Goal: Transaction & Acquisition: Purchase product/service

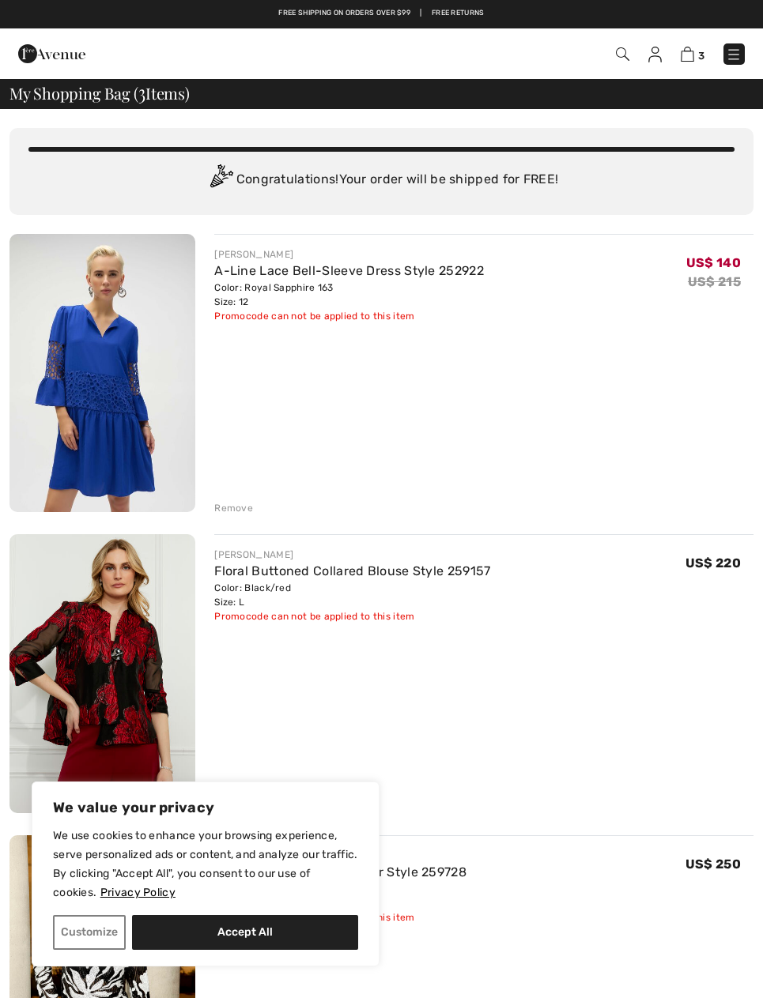
click at [737, 58] on img at bounding box center [734, 55] width 16 height 16
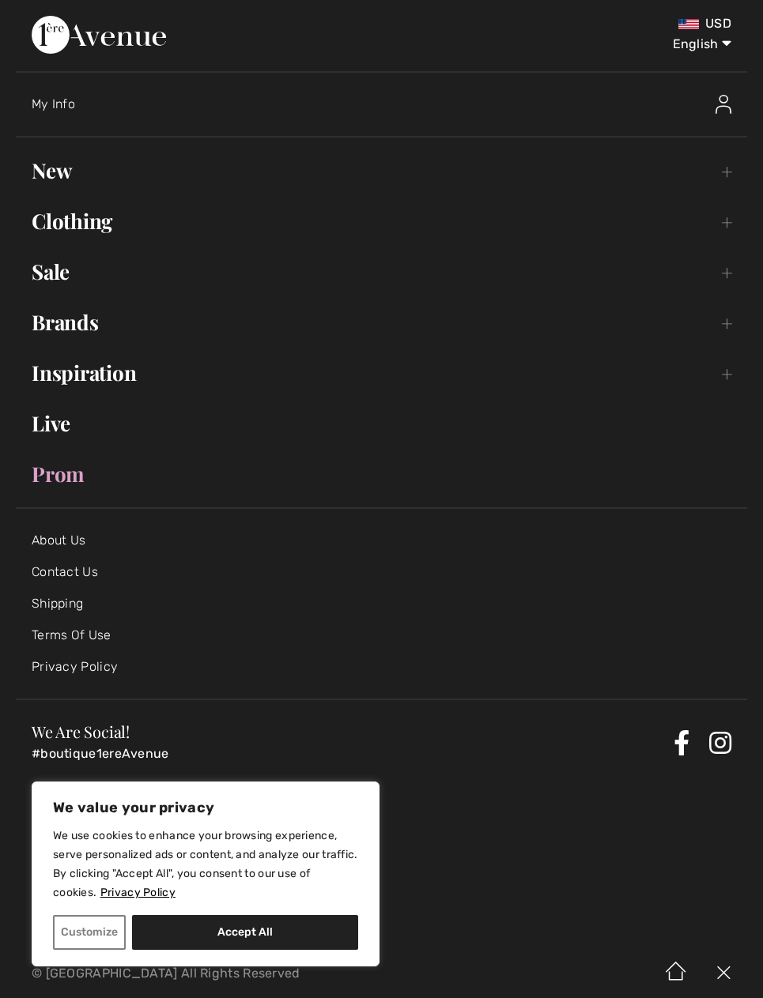
click at [732, 177] on link "New Toggle submenu" at bounding box center [381, 170] width 731 height 35
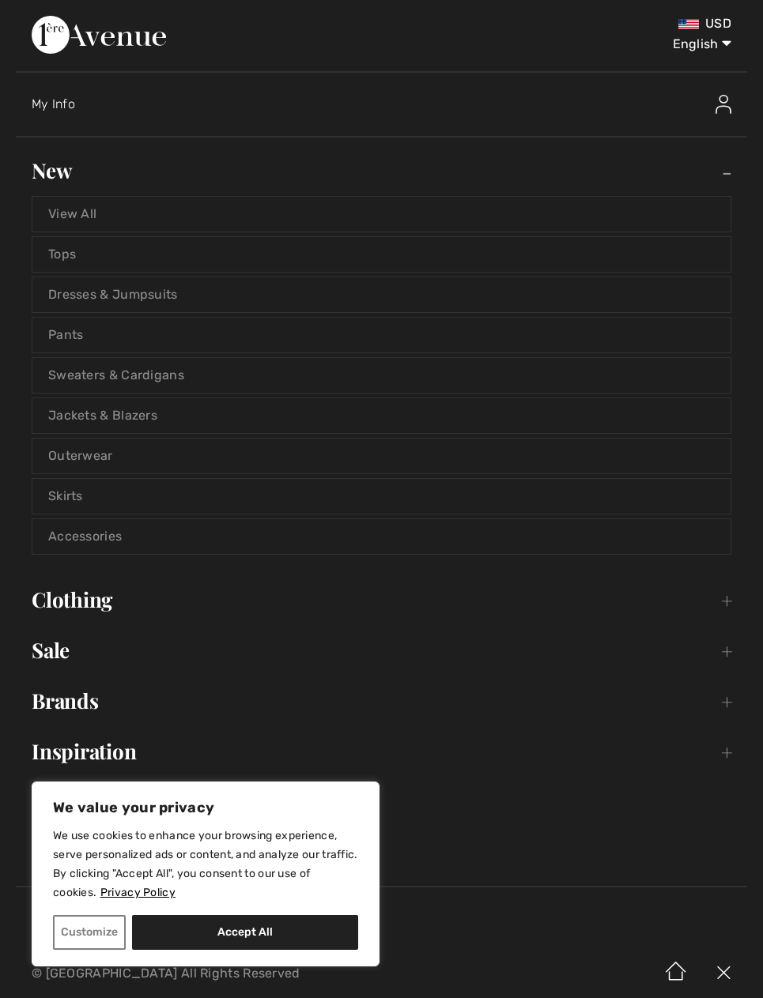
click at [236, 413] on link "Jackets & Blazers" at bounding box center [381, 415] width 698 height 35
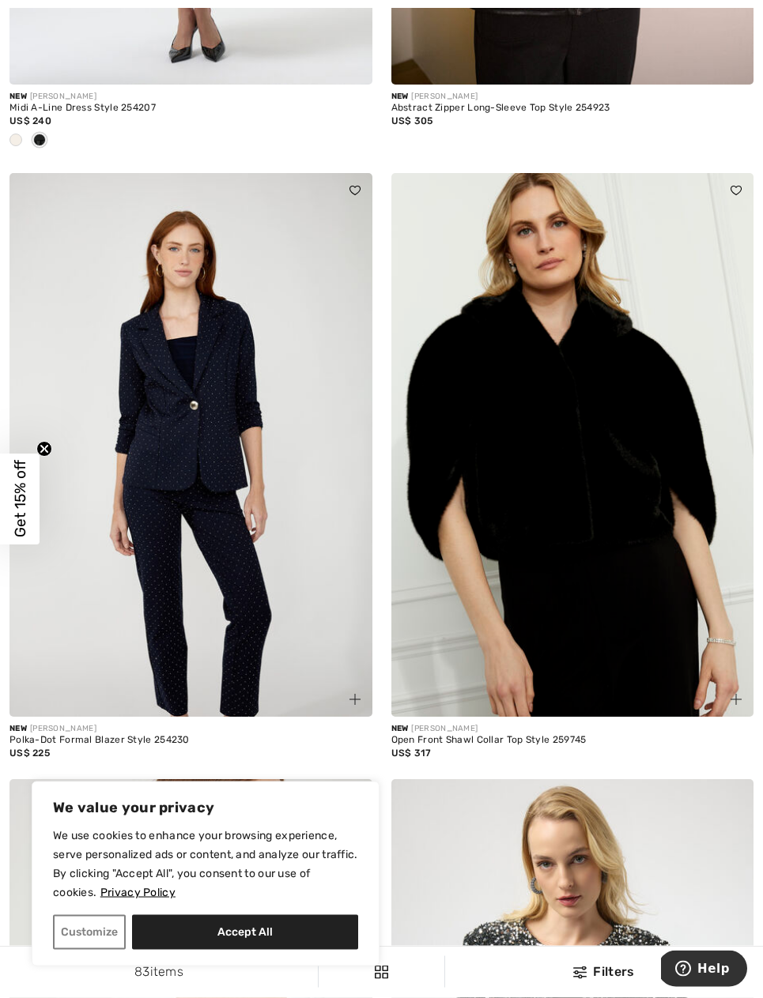
scroll to position [719, 0]
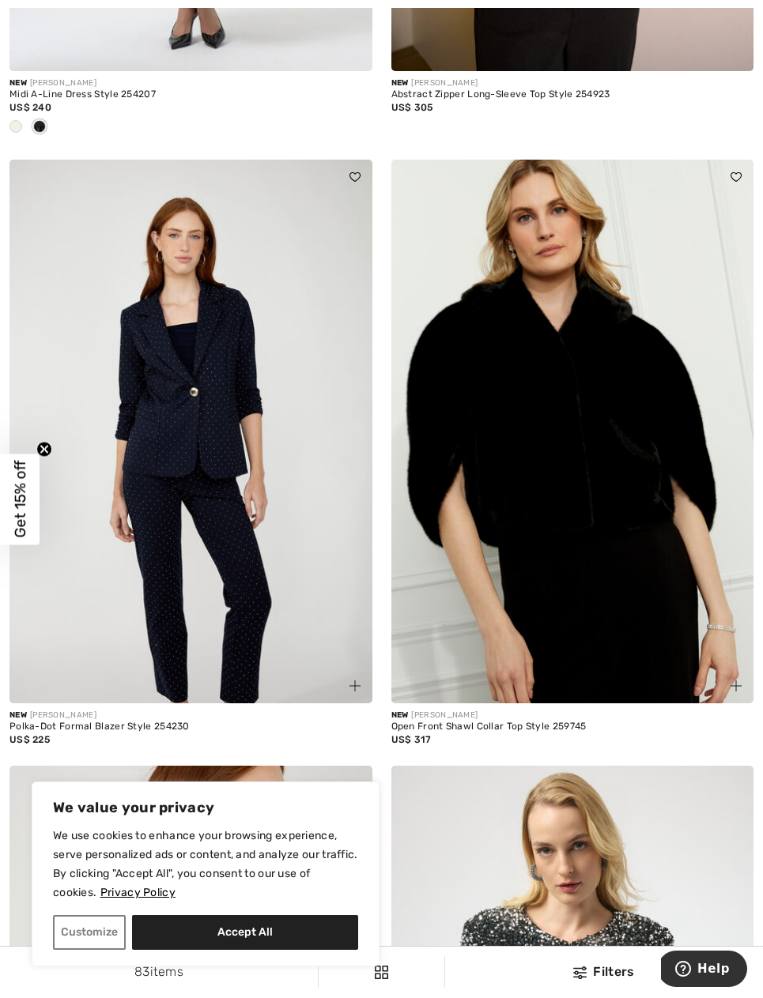
click at [318, 950] on button "Accept All" at bounding box center [245, 932] width 226 height 35
checkbox input "true"
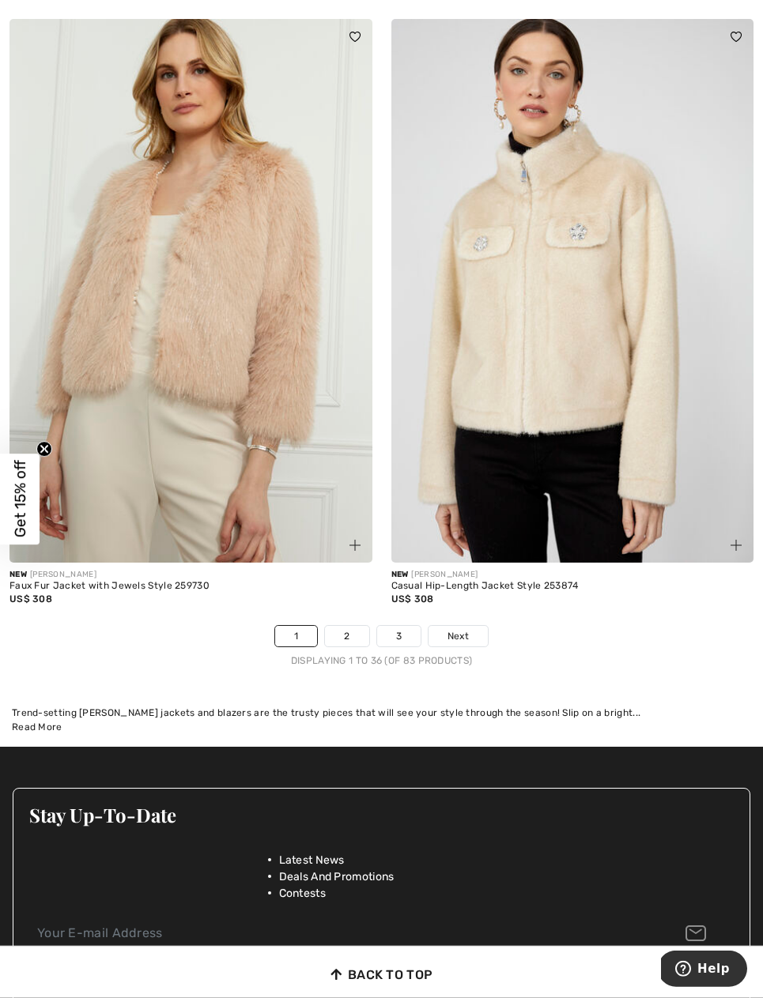
scroll to position [10879, 0]
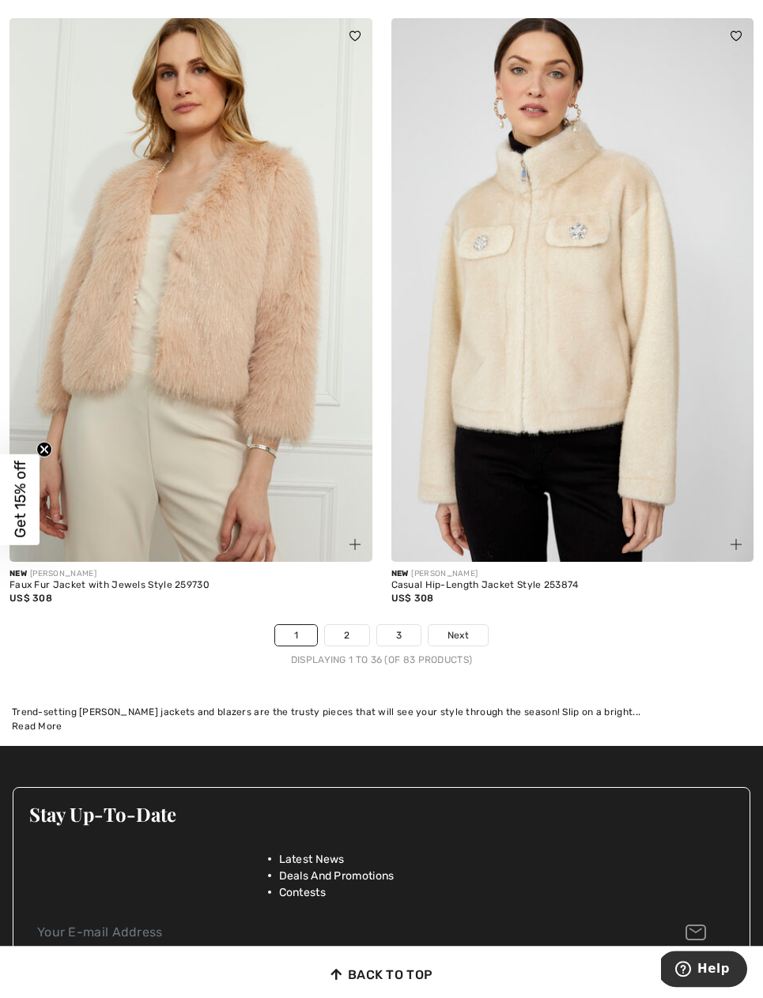
click at [358, 634] on link "2" at bounding box center [346, 635] width 43 height 21
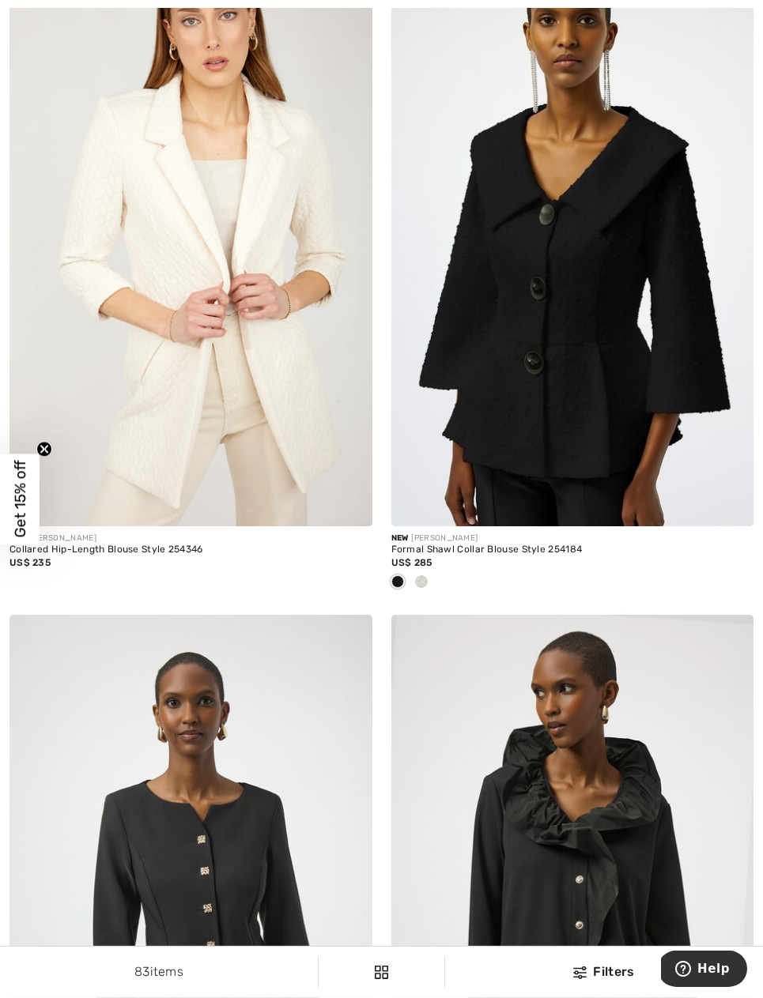
scroll to position [2107, 0]
click at [545, 560] on div "US$ 285" at bounding box center [572, 562] width 363 height 14
click at [418, 562] on span "US$ 285" at bounding box center [411, 561] width 41 height 11
click at [430, 576] on div at bounding box center [421, 582] width 24 height 26
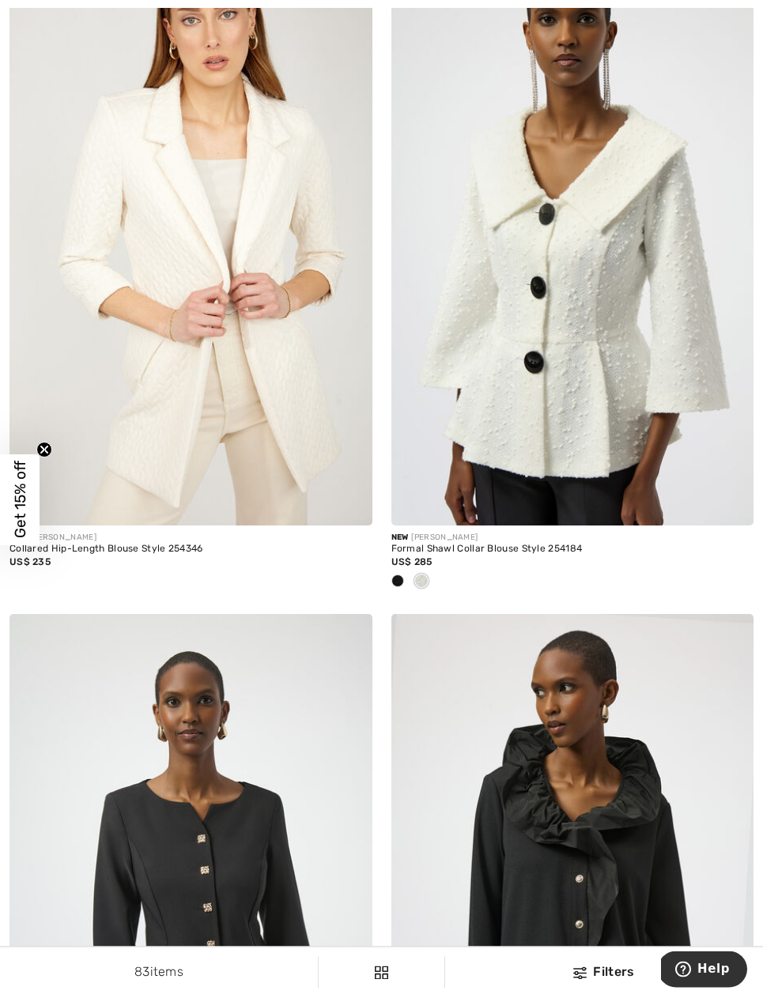
click at [563, 558] on div "US$ 285" at bounding box center [572, 562] width 363 height 14
click at [569, 544] on div "Formal Shawl Collar Blouse Style 254184" at bounding box center [572, 549] width 363 height 11
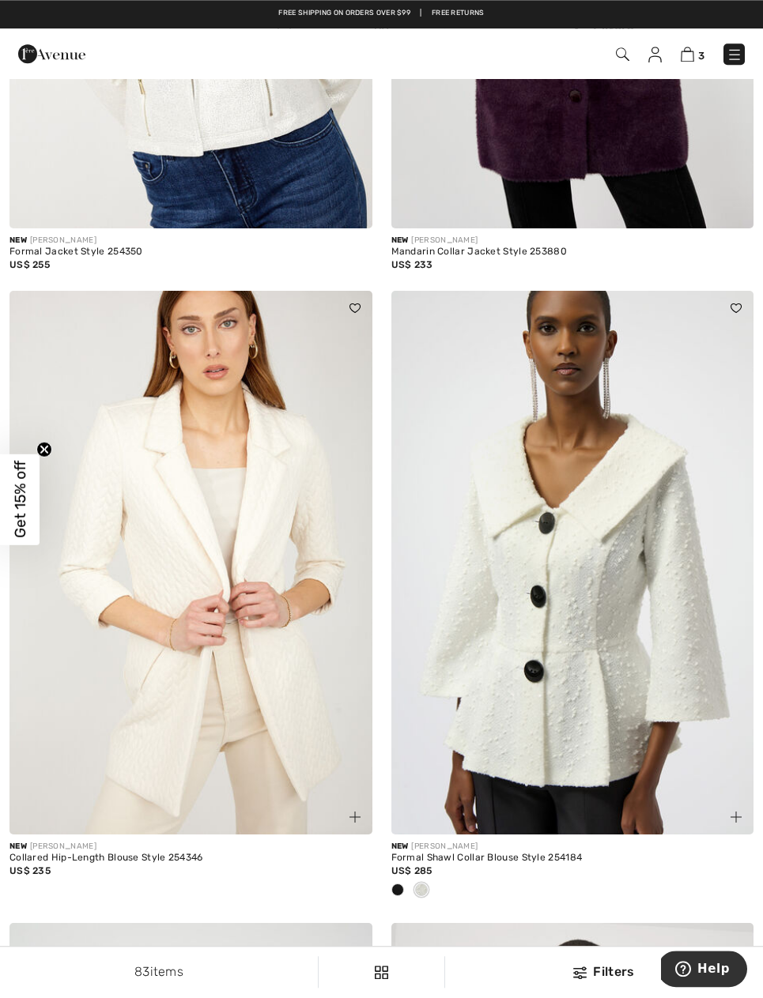
scroll to position [1762, 0]
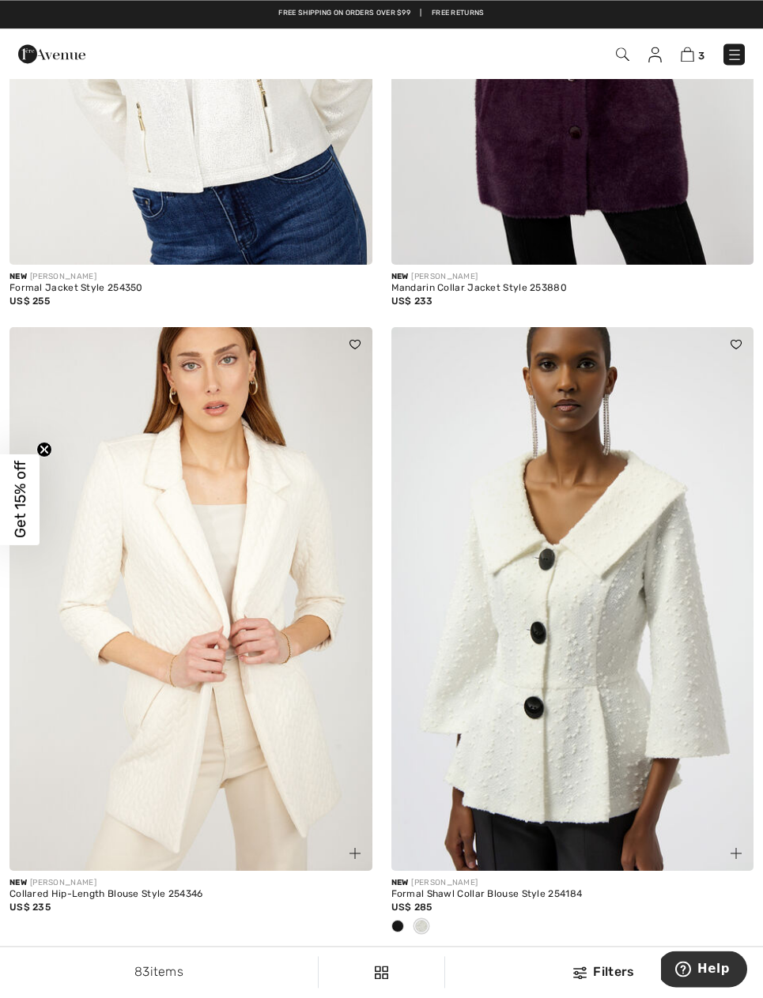
click at [578, 466] on img at bounding box center [572, 599] width 363 height 544
click at [564, 490] on img at bounding box center [572, 599] width 363 height 544
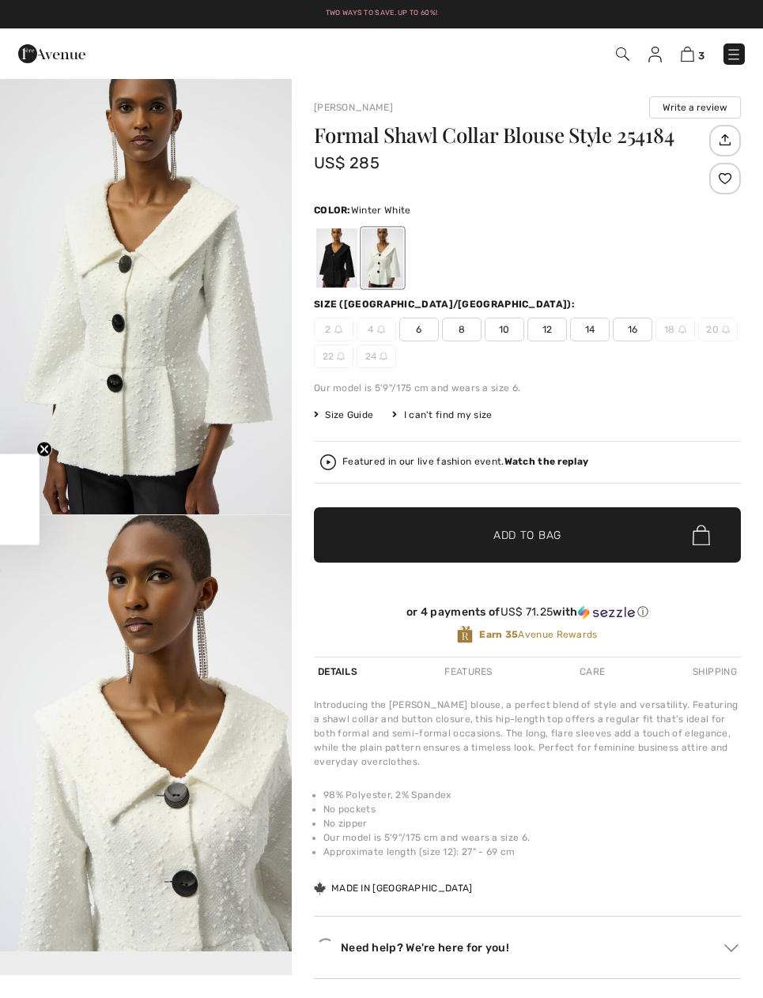
checkbox input "true"
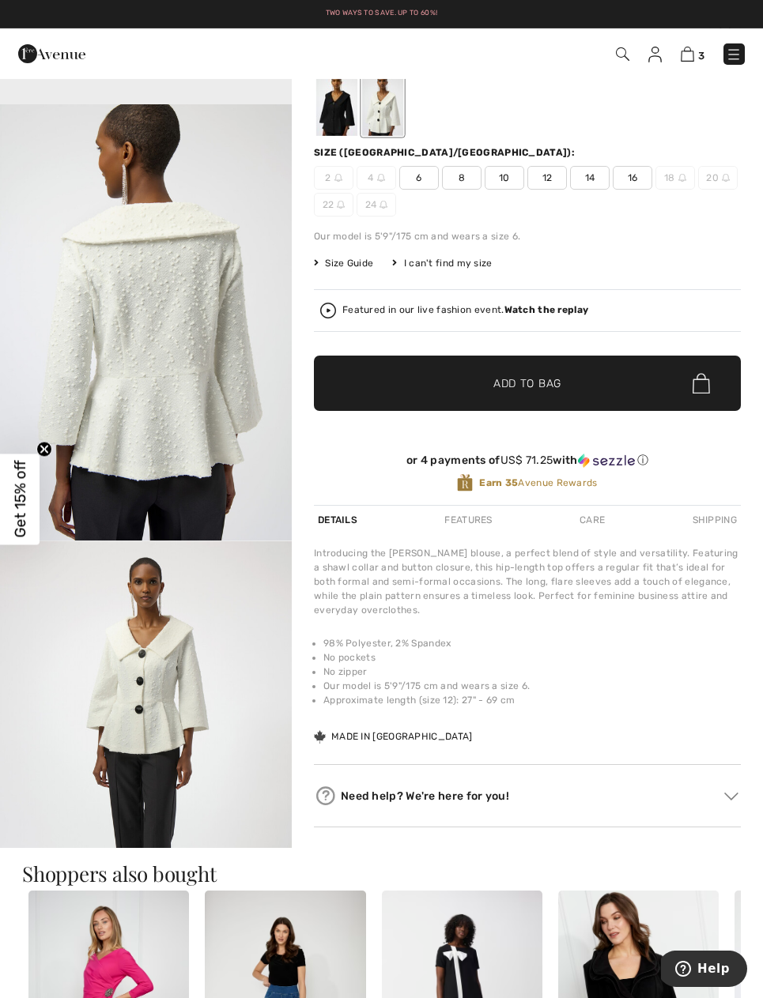
scroll to position [1137, 0]
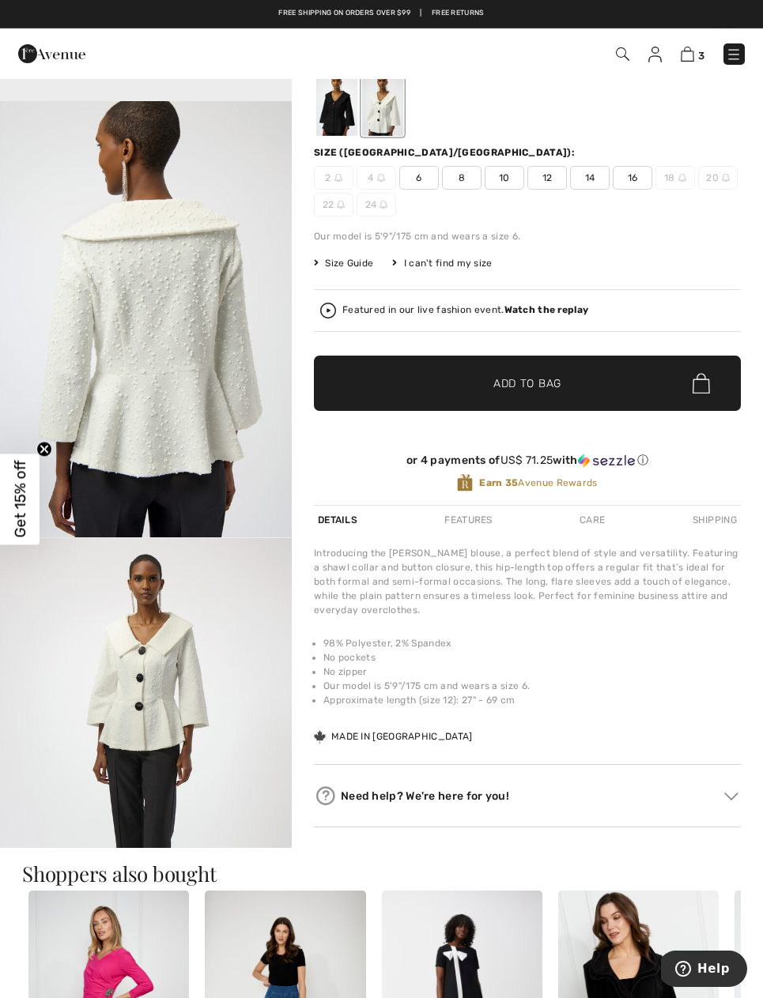
click at [194, 478] on img "3 / 5" at bounding box center [146, 319] width 292 height 437
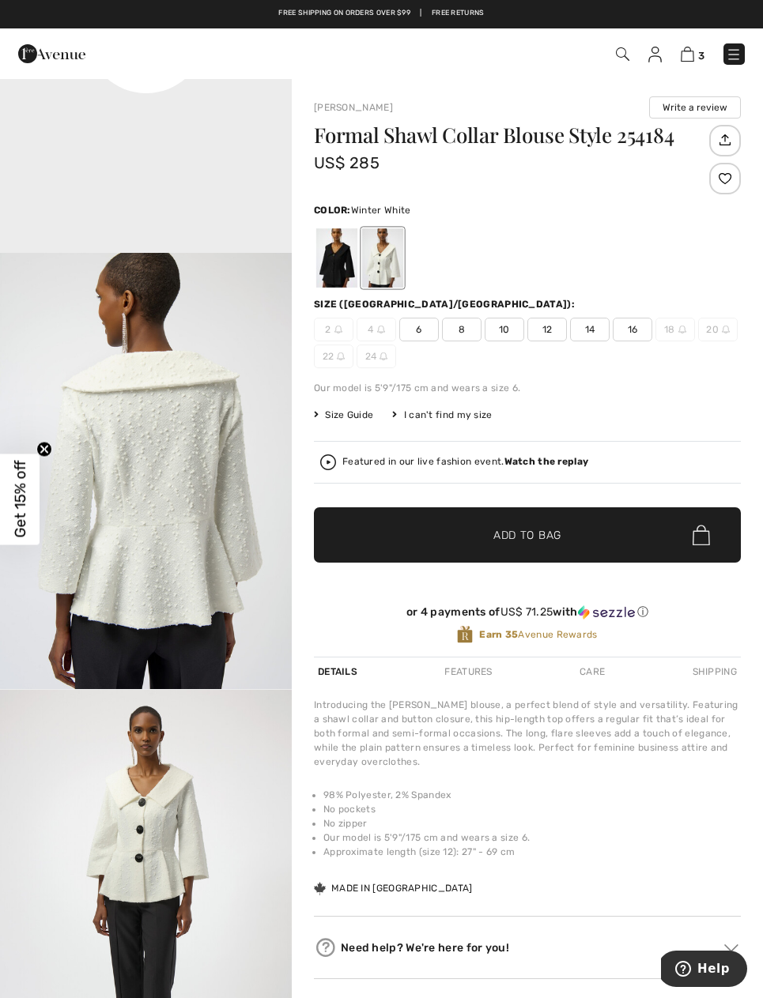
click at [555, 327] on span "12" at bounding box center [547, 330] width 40 height 24
click at [579, 539] on span "✔ Added to Bag Add to Bag" at bounding box center [527, 534] width 427 height 55
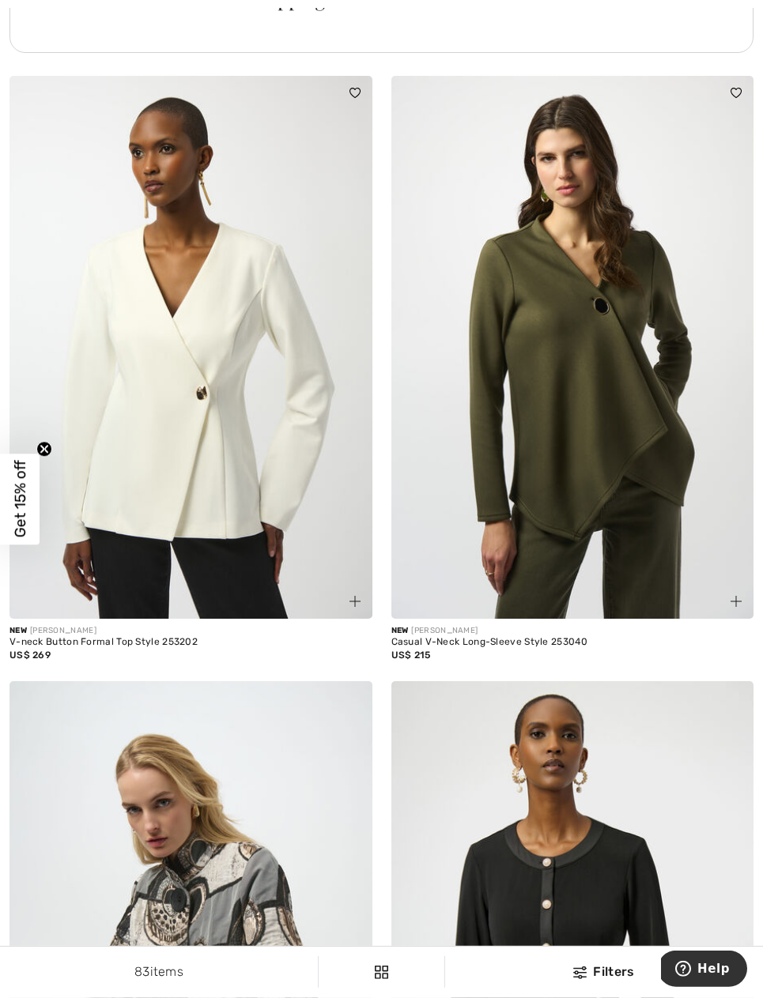
scroll to position [7814, 0]
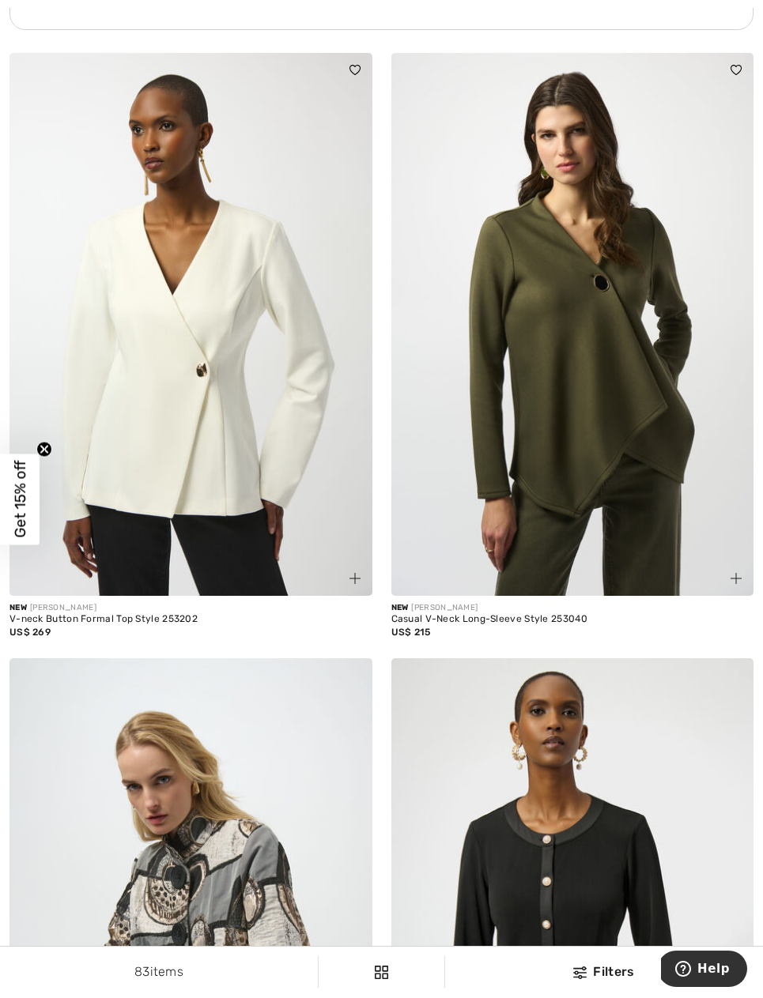
click at [667, 473] on img at bounding box center [572, 325] width 363 height 544
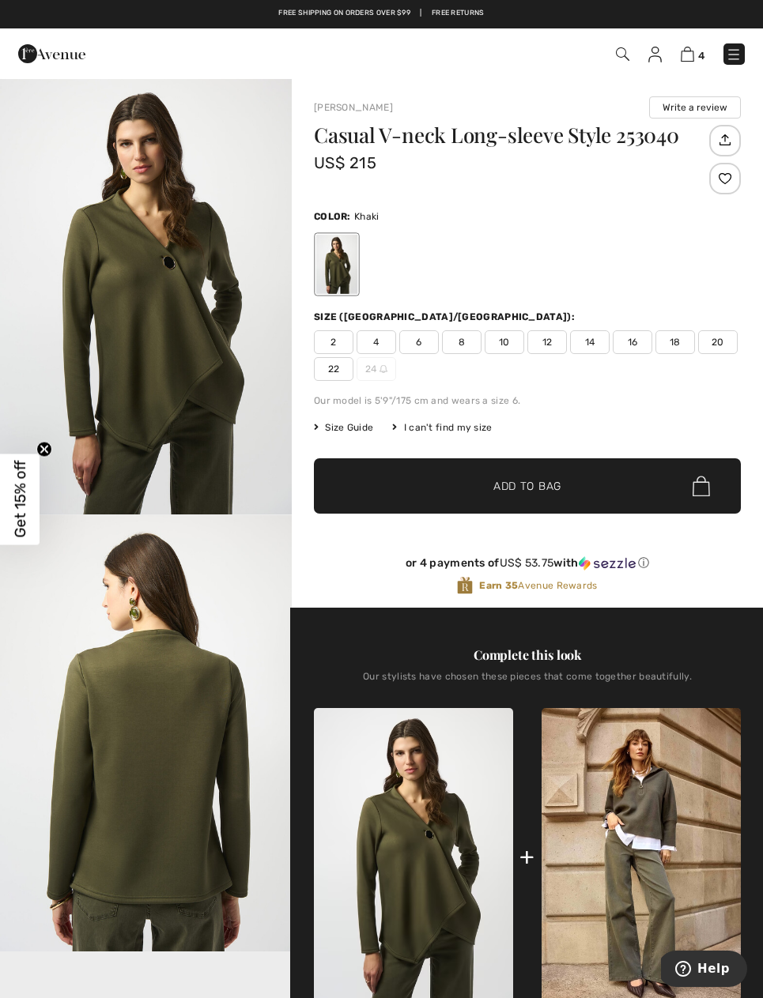
click at [557, 344] on span "12" at bounding box center [547, 342] width 40 height 24
click at [556, 488] on span "Add to Bag" at bounding box center [527, 486] width 68 height 17
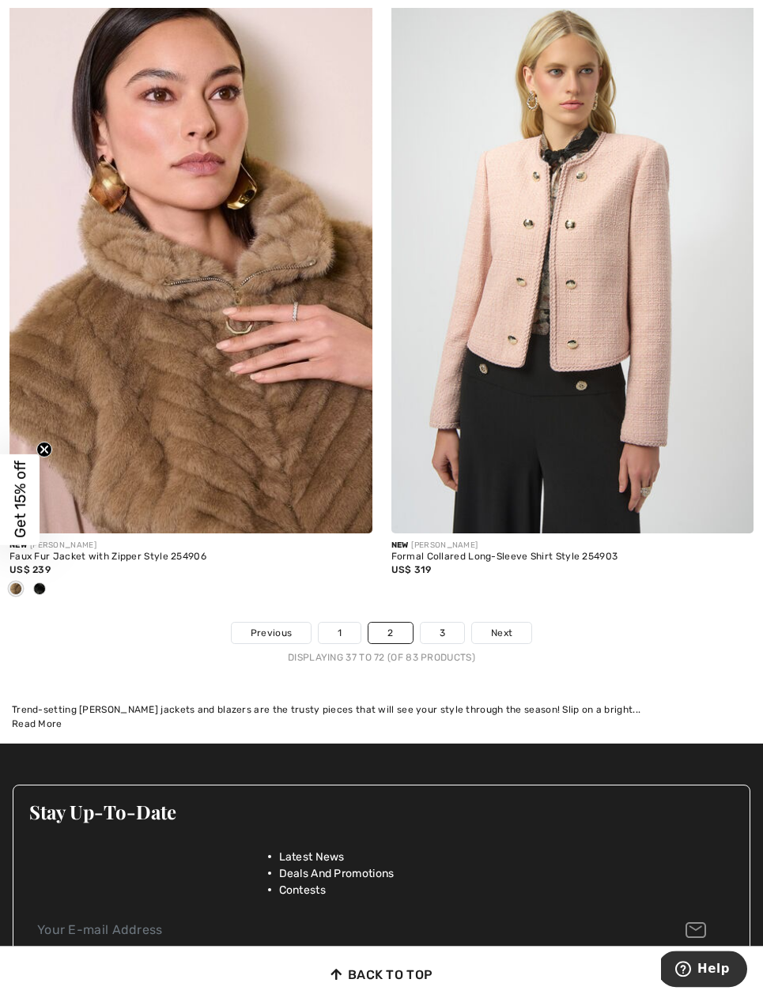
scroll to position [10932, 0]
click at [444, 627] on link "3" at bounding box center [441, 633] width 43 height 21
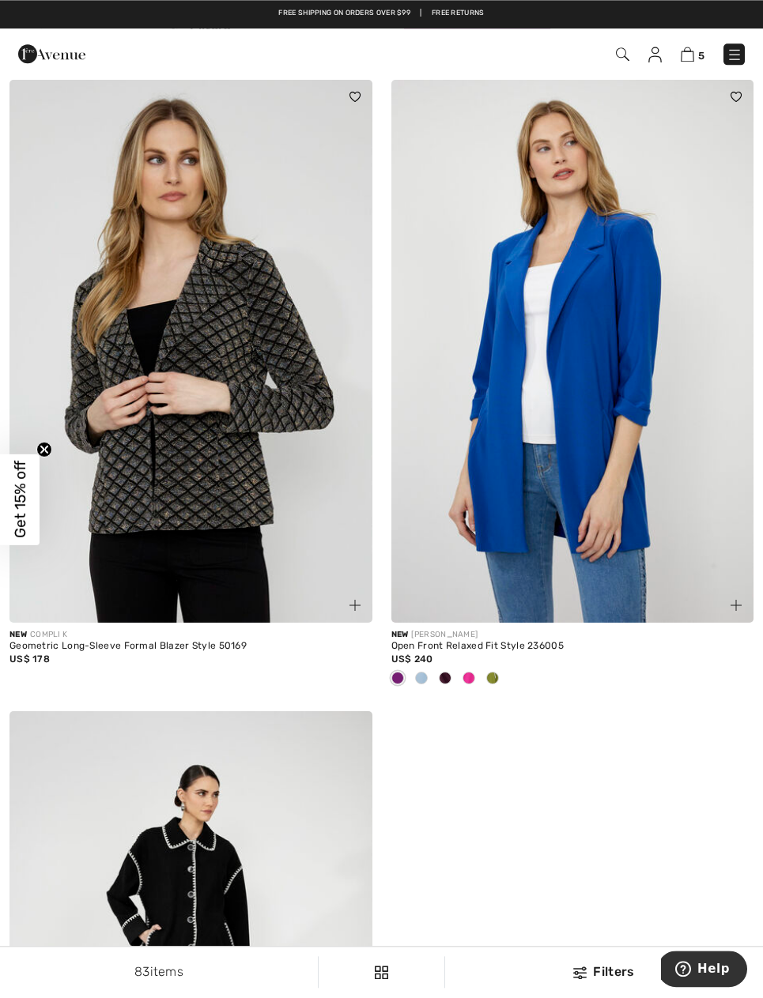
scroll to position [2641, 0]
click at [741, 56] on img at bounding box center [734, 55] width 16 height 16
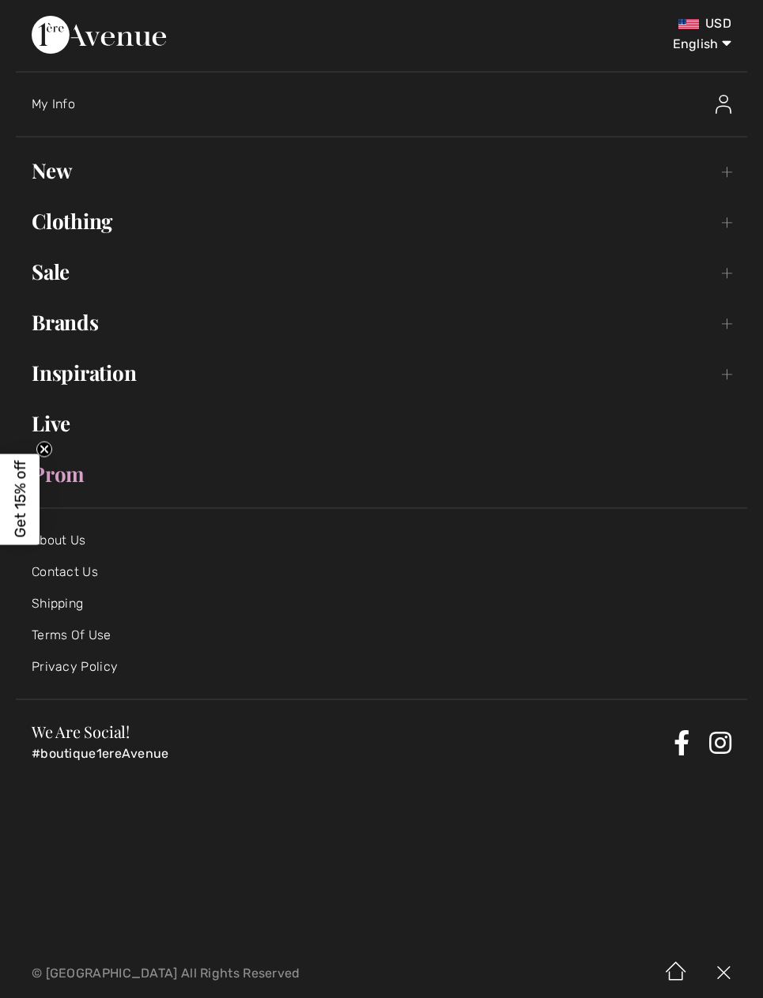
click at [76, 172] on link "New Toggle submenu" at bounding box center [381, 170] width 731 height 35
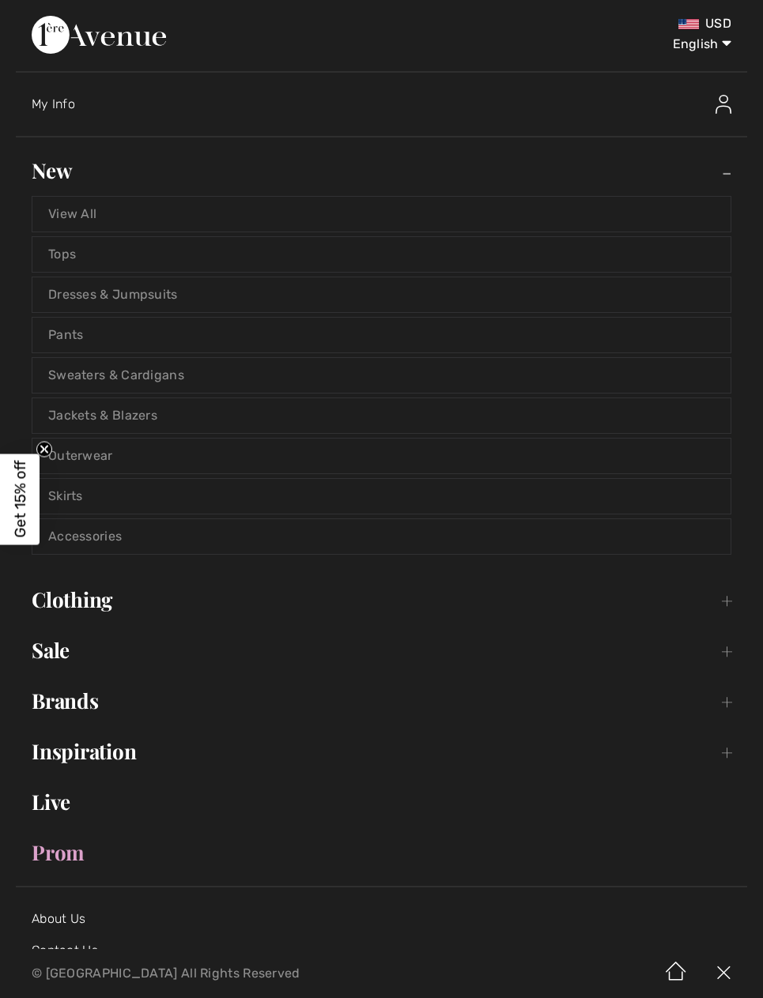
click at [170, 455] on link "Outerwear" at bounding box center [381, 456] width 698 height 35
